Goal: Information Seeking & Learning: Learn about a topic

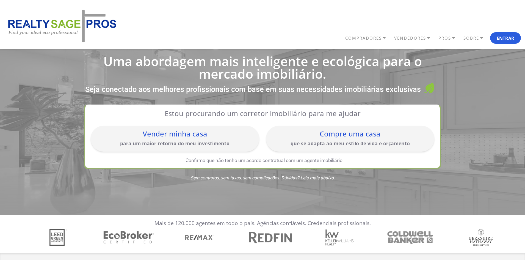
click at [248, 30] on div "COMPRADORES Guia do comprador Solar Financiamento de casas ecológicas Conecte-s…" at bounding box center [262, 26] width 517 height 35
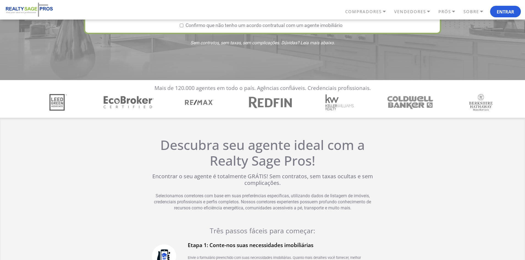
scroll to position [137, 0]
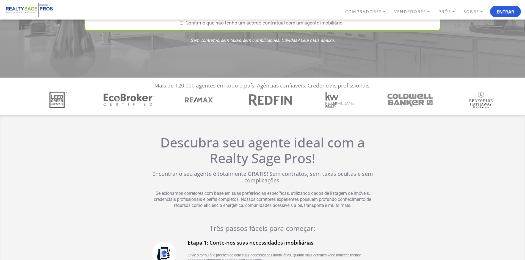
click at [210, 100] on img "3 / 7" at bounding box center [199, 100] width 29 height 16
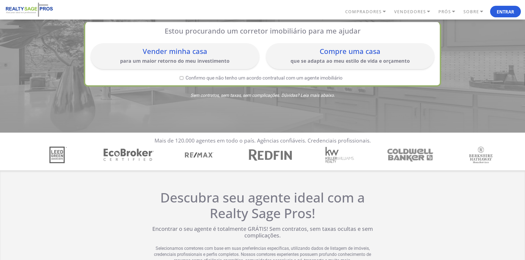
scroll to position [0, 0]
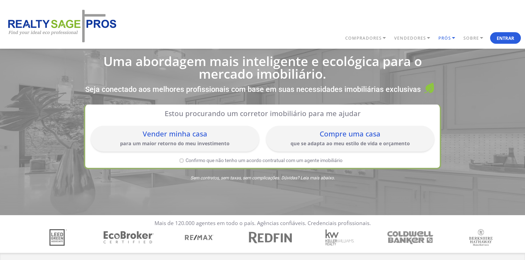
click at [453, 35] on link "PRÓS" at bounding box center [449, 38] width 25 height 10
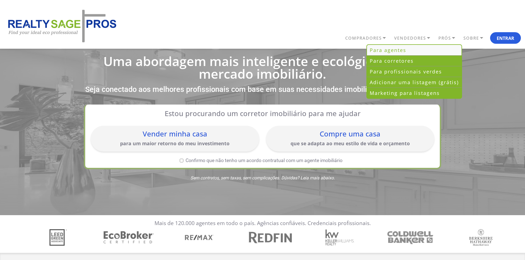
click at [421, 51] on link "Para agentes" at bounding box center [414, 50] width 95 height 11
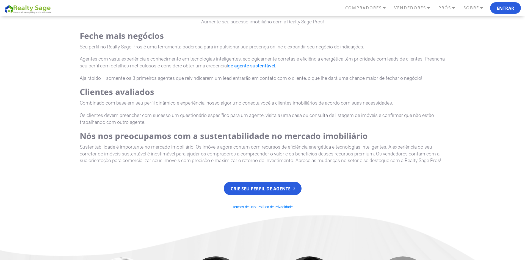
scroll to position [522, 0]
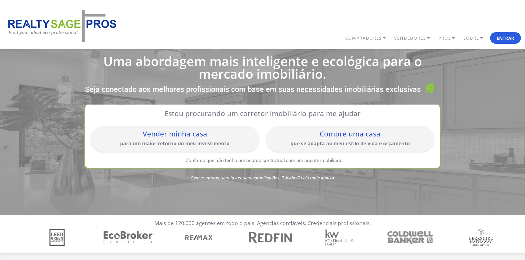
click at [283, 22] on div "COMPRADORES Guia do comprador Solar Financiamento de casas ecológicas Conecte-s…" at bounding box center [262, 26] width 517 height 35
